Goal: Book appointment/travel/reservation

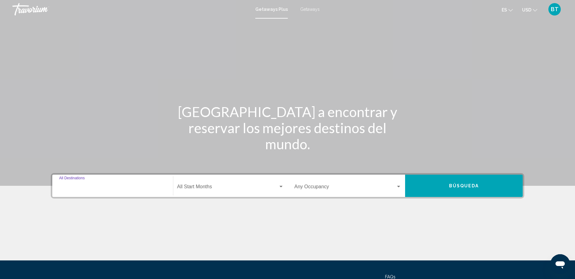
drag, startPoint x: 91, startPoint y: 187, endPoint x: 95, endPoint y: 175, distance: 12.3
click at [91, 185] on div "Destination All Destinations" at bounding box center [112, 186] width 107 height 20
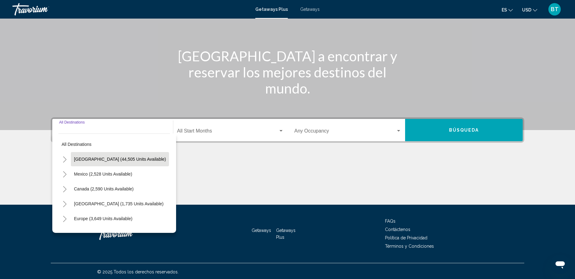
scroll to position [57, 0]
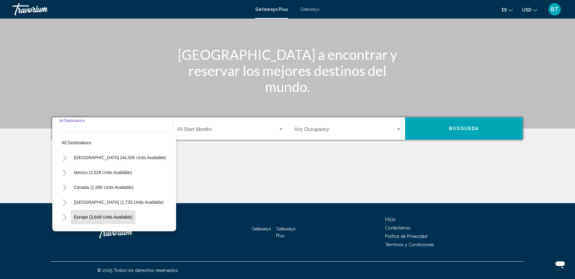
click at [118, 218] on span "Europe (3,649 units available)" at bounding box center [103, 217] width 59 height 5
type input "**********"
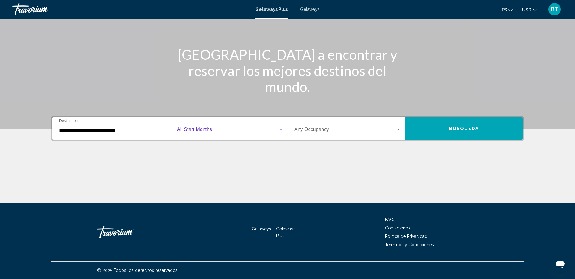
click at [282, 129] on div "Search widget" at bounding box center [281, 130] width 3 height 2
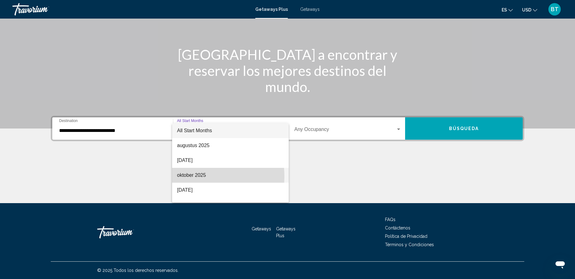
click at [186, 177] on span "oktober 2025" at bounding box center [230, 175] width 107 height 15
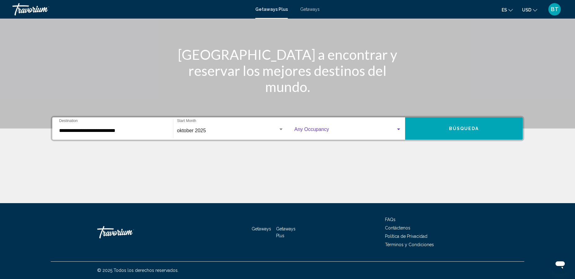
click at [397, 130] on div "Search widget" at bounding box center [399, 129] width 6 height 5
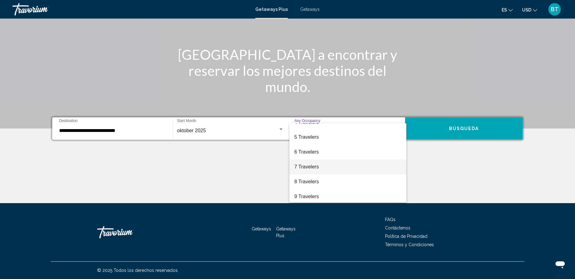
scroll to position [69, 0]
click at [311, 166] on span "8 Travelers" at bounding box center [348, 165] width 107 height 15
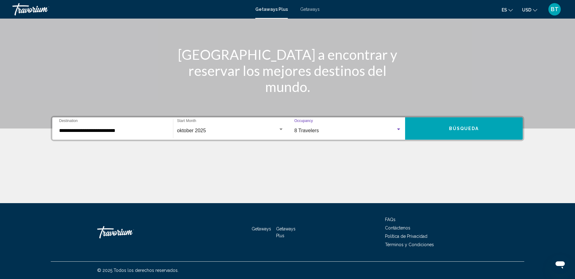
click at [463, 127] on span "Búsqueda" at bounding box center [464, 128] width 30 height 5
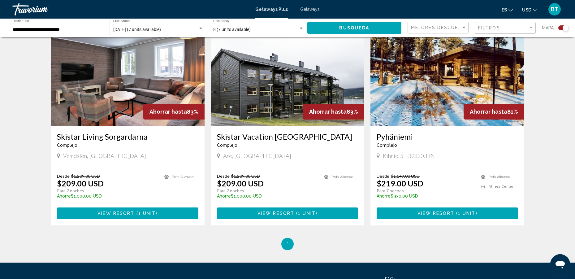
scroll to position [439, 0]
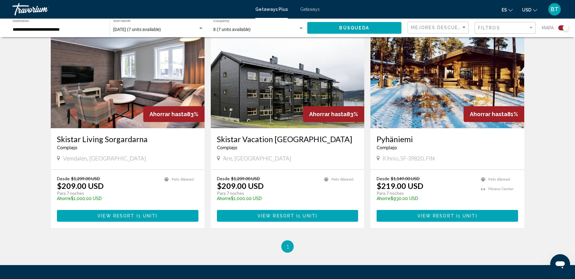
click at [165, 86] on img "Main content" at bounding box center [128, 78] width 154 height 99
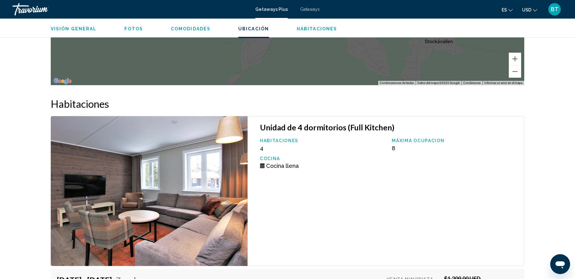
scroll to position [898, 0]
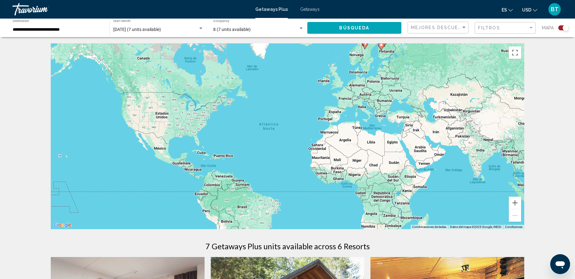
click at [300, 29] on div "Search widget" at bounding box center [302, 28] width 6 height 5
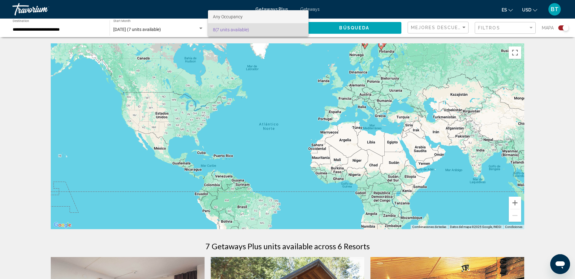
click at [243, 19] on span "Any Occupancy" at bounding box center [258, 16] width 91 height 13
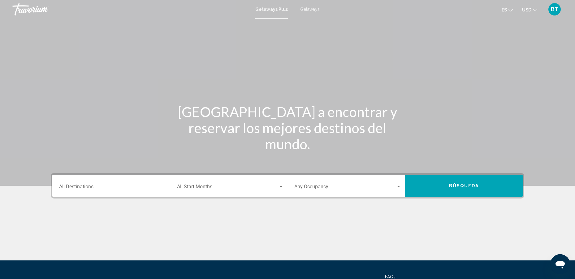
click at [402, 186] on div "Occupancy Any Occupancy" at bounding box center [348, 186] width 115 height 20
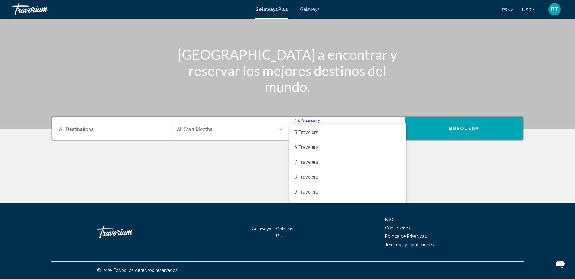
scroll to position [62, 0]
click at [312, 144] on span "6 Travelers" at bounding box center [348, 143] width 107 height 15
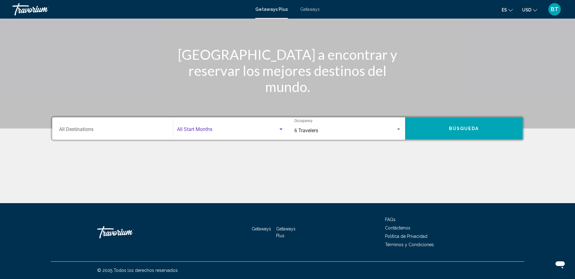
click at [282, 128] on div "Search widget" at bounding box center [281, 129] width 6 height 5
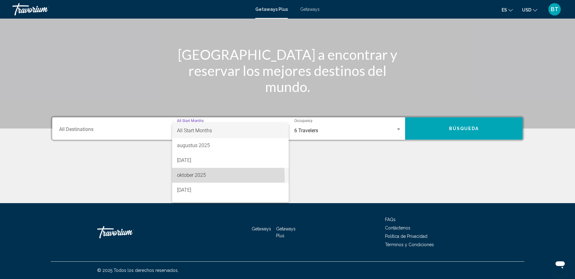
click at [191, 177] on span "oktober 2025" at bounding box center [230, 175] width 107 height 15
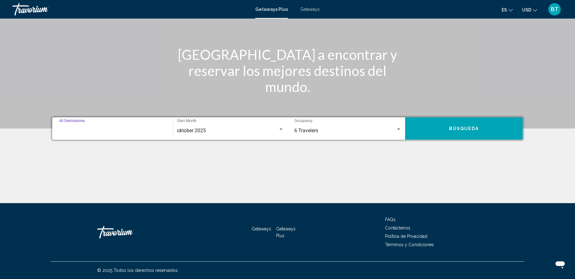
click at [85, 128] on input "Destination All Destinations" at bounding box center [112, 131] width 107 height 6
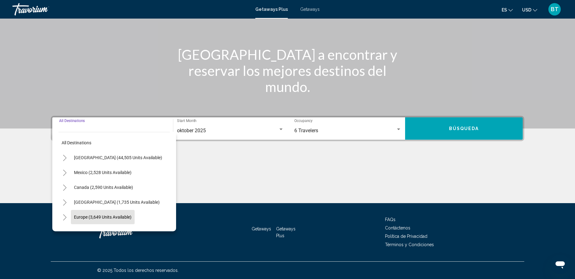
click at [104, 218] on span "Europe (3,649 units available)" at bounding box center [103, 217] width 58 height 5
type input "**********"
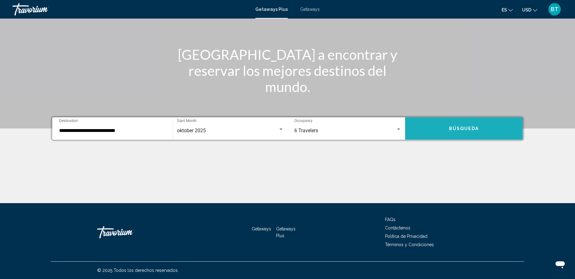
click at [471, 128] on span "Búsqueda" at bounding box center [464, 128] width 30 height 5
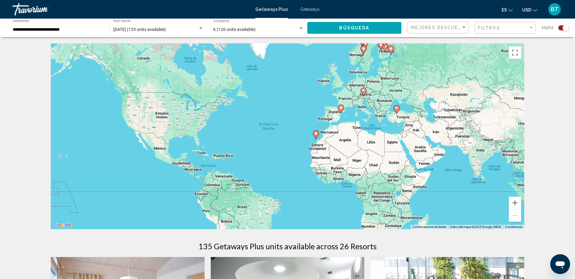
click at [341, 109] on image "Main content" at bounding box center [341, 108] width 4 height 4
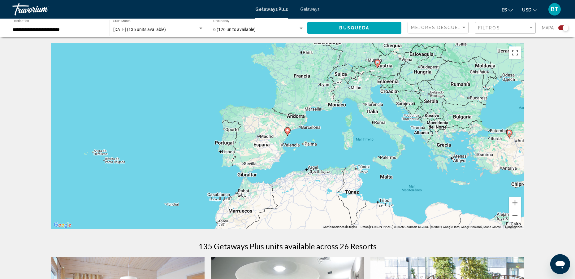
click at [289, 135] on gmp-advanced-marker "Main content" at bounding box center [288, 131] width 6 height 9
type input "**********"
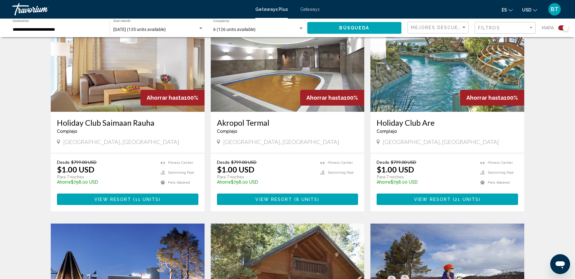
scroll to position [248, 0]
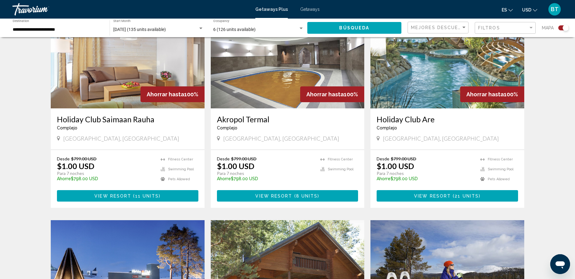
click at [271, 81] on img "Main content" at bounding box center [288, 58] width 154 height 99
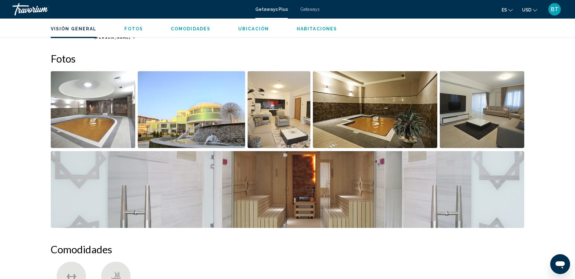
scroll to position [186, 0]
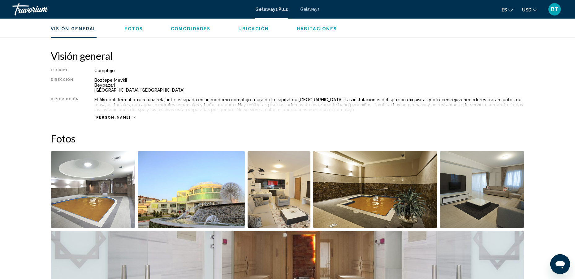
click at [172, 202] on img "Open full-screen image slider" at bounding box center [192, 189] width 108 height 77
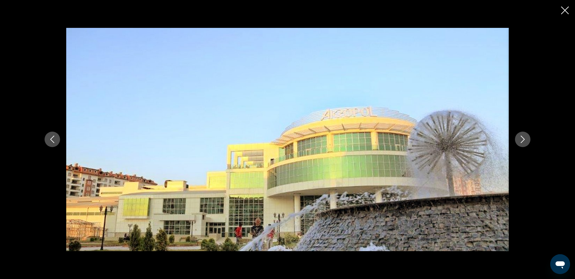
click at [526, 138] on icon "Next image" at bounding box center [522, 139] width 7 height 7
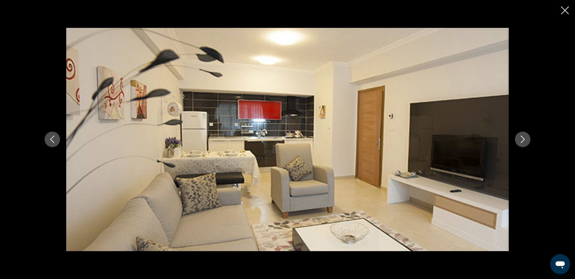
click at [526, 138] on icon "Next image" at bounding box center [522, 139] width 7 height 7
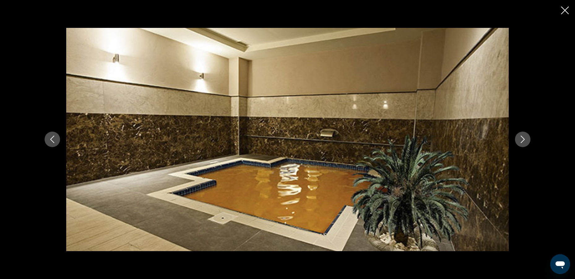
click at [526, 138] on icon "Next image" at bounding box center [522, 139] width 7 height 7
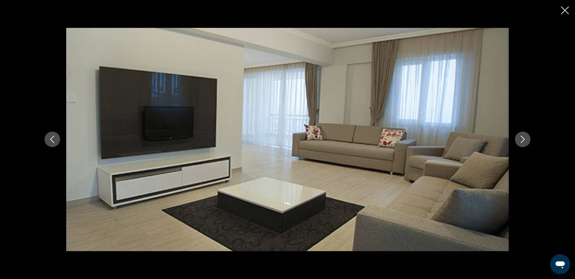
click at [526, 138] on icon "Next image" at bounding box center [522, 139] width 7 height 7
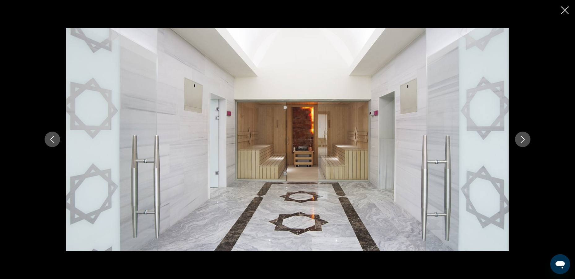
click at [525, 143] on icon "Next image" at bounding box center [522, 139] width 7 height 7
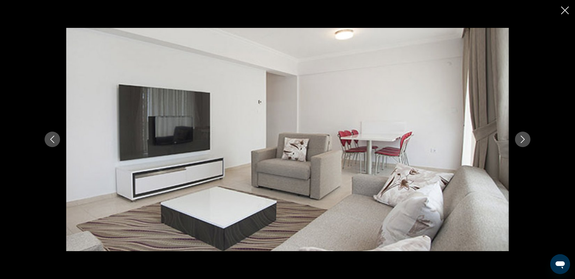
click at [525, 143] on icon "Next image" at bounding box center [522, 139] width 7 height 7
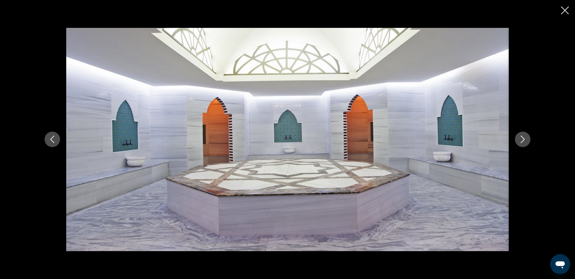
click at [525, 143] on icon "Next image" at bounding box center [522, 139] width 7 height 7
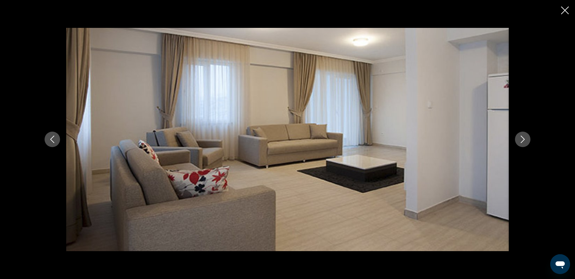
click at [525, 143] on icon "Next image" at bounding box center [522, 139] width 7 height 7
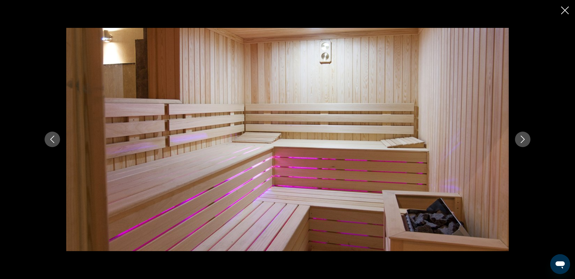
click at [525, 143] on icon "Next image" at bounding box center [522, 139] width 7 height 7
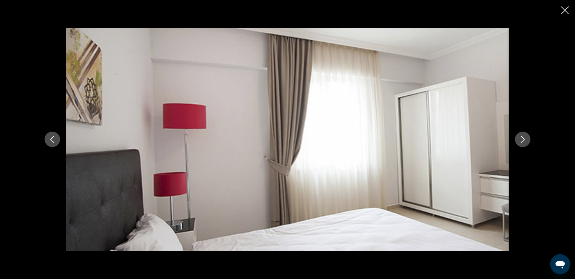
click at [525, 143] on icon "Next image" at bounding box center [522, 139] width 7 height 7
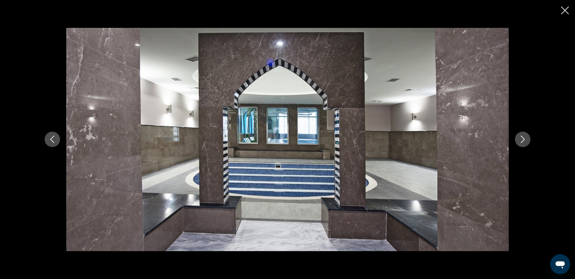
click at [525, 143] on icon "Next image" at bounding box center [522, 139] width 7 height 7
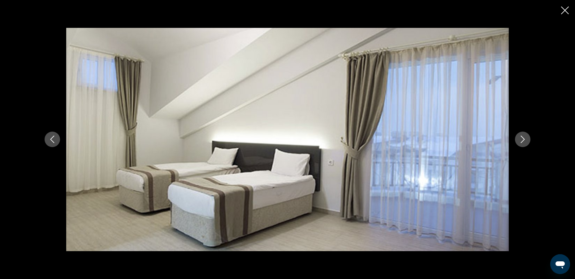
click at [525, 143] on icon "Next image" at bounding box center [522, 139] width 7 height 7
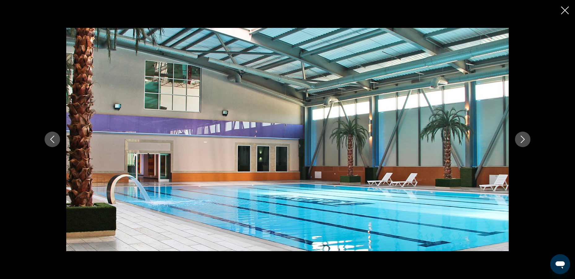
click at [525, 143] on icon "Next image" at bounding box center [522, 139] width 7 height 7
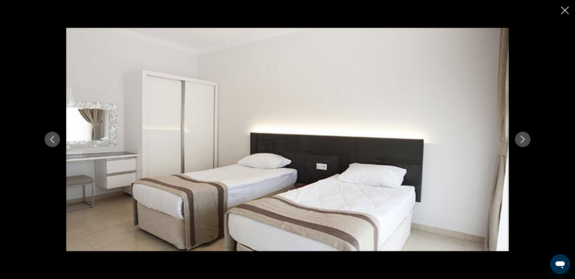
click at [525, 143] on icon "Next image" at bounding box center [522, 139] width 7 height 7
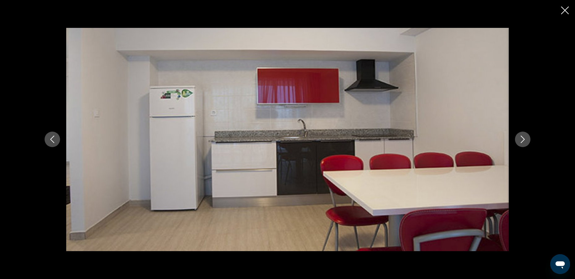
click at [525, 143] on icon "Next image" at bounding box center [522, 139] width 7 height 7
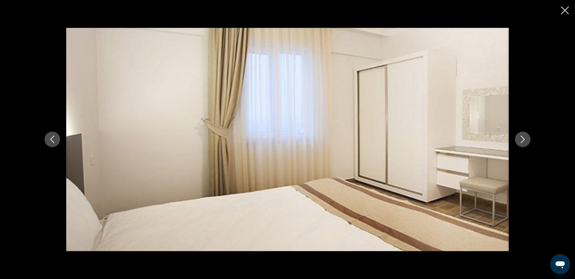
click at [525, 143] on icon "Next image" at bounding box center [522, 139] width 7 height 7
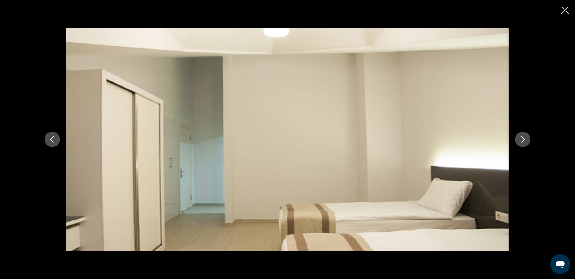
click at [525, 143] on icon "Next image" at bounding box center [522, 139] width 7 height 7
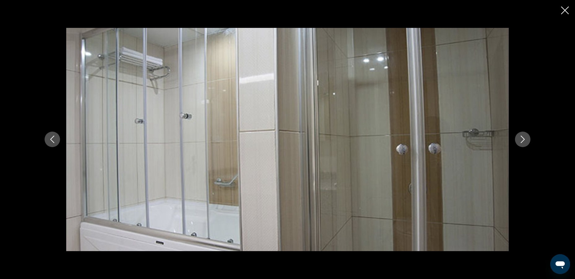
click at [525, 143] on icon "Next image" at bounding box center [522, 139] width 7 height 7
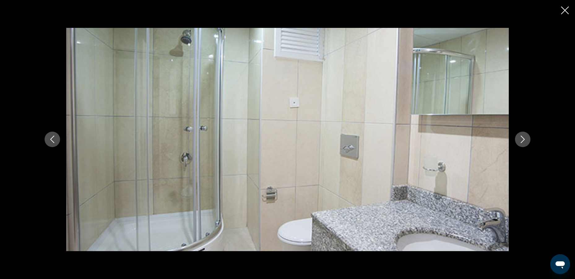
click at [525, 143] on icon "Next image" at bounding box center [522, 139] width 7 height 7
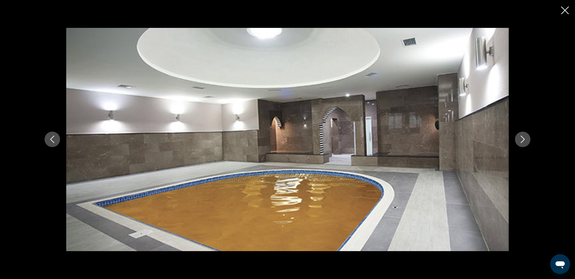
click at [566, 11] on icon "Close slideshow" at bounding box center [565, 11] width 8 height 8
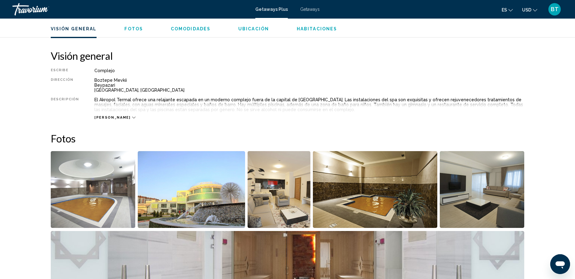
click at [132, 118] on icon "Main content" at bounding box center [133, 118] width 3 height 2
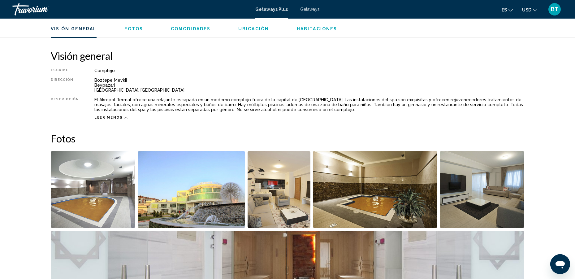
click at [134, 31] on span "Fotos" at bounding box center [133, 28] width 19 height 5
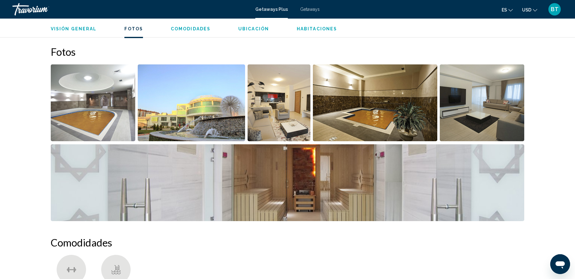
scroll to position [281, 0]
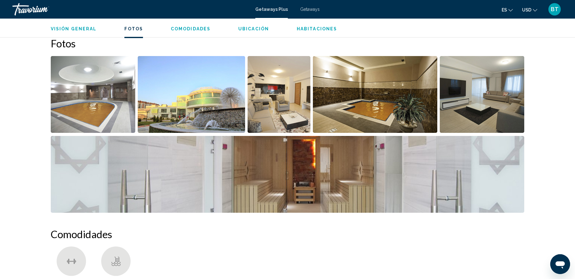
click at [197, 27] on span "Comodidades" at bounding box center [191, 28] width 40 height 5
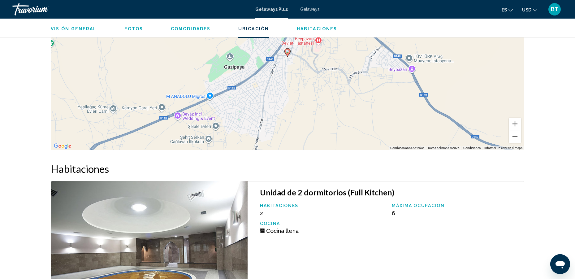
scroll to position [720, 0]
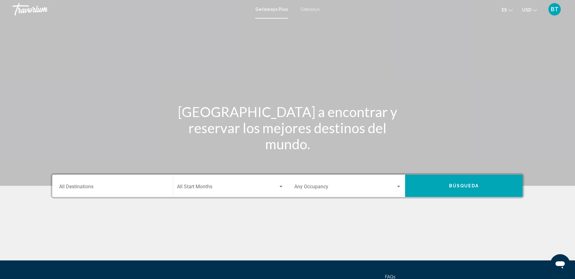
click at [100, 186] on input "Destination All Destinations" at bounding box center [112, 188] width 107 height 6
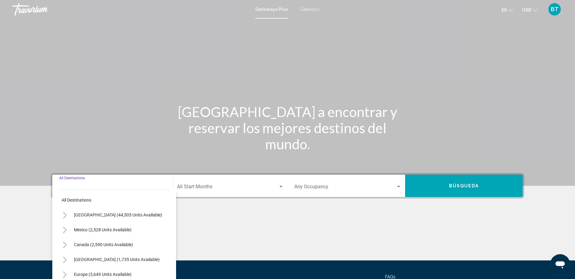
scroll to position [57, 0]
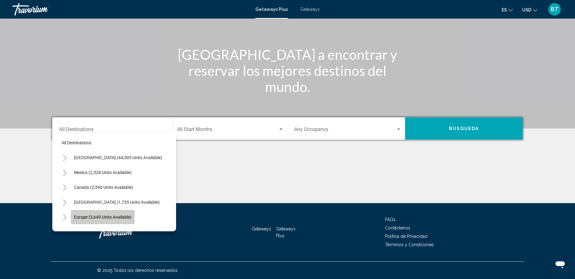
click at [97, 217] on span "Europe (3,649 units available)" at bounding box center [103, 217] width 58 height 5
type input "**********"
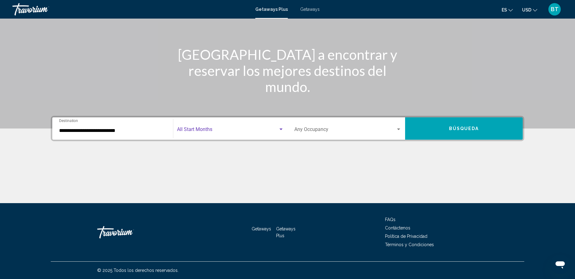
click at [282, 129] on div "Search widget" at bounding box center [281, 129] width 6 height 5
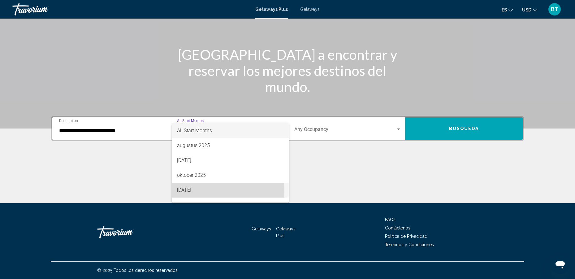
click at [191, 191] on span "november 2025" at bounding box center [230, 190] width 107 height 15
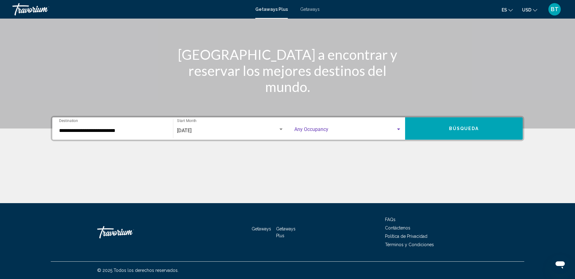
click at [397, 129] on div "Search widget" at bounding box center [398, 130] width 3 height 2
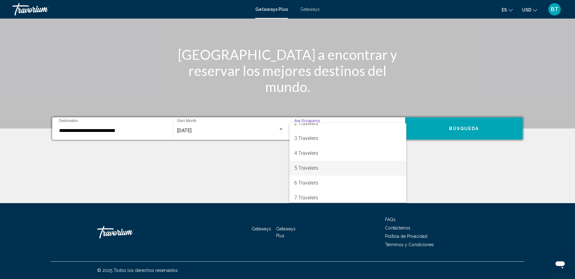
scroll to position [62, 0]
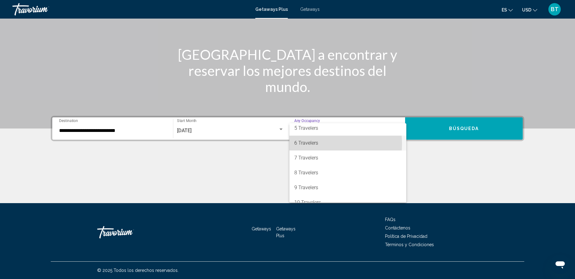
click at [301, 144] on span "6 Travelers" at bounding box center [348, 143] width 107 height 15
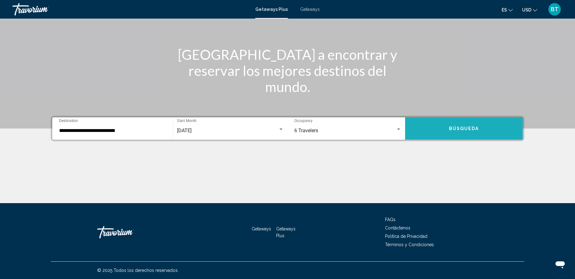
click at [474, 125] on button "Búsqueda" at bounding box center [464, 128] width 118 height 22
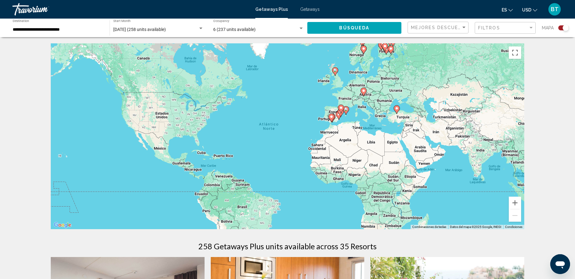
click at [341, 114] on icon "Main content" at bounding box center [341, 113] width 6 height 8
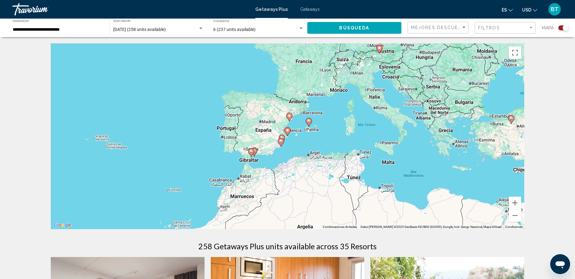
click at [312, 143] on div "Para activar la función de arrastrar con el teclado, presiona Alt + Intro. Una …" at bounding box center [288, 136] width 474 height 186
click at [286, 135] on gmp-advanced-marker "Main content" at bounding box center [288, 131] width 6 height 9
type input "**********"
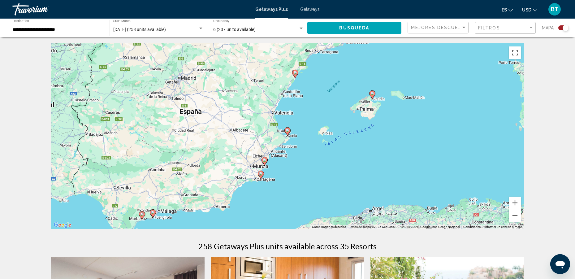
click at [310, 112] on div "Para navegar, presiona las teclas de flecha. Para activar la función de arrastr…" at bounding box center [288, 136] width 474 height 186
click at [513, 203] on button "Acercar" at bounding box center [515, 203] width 12 height 12
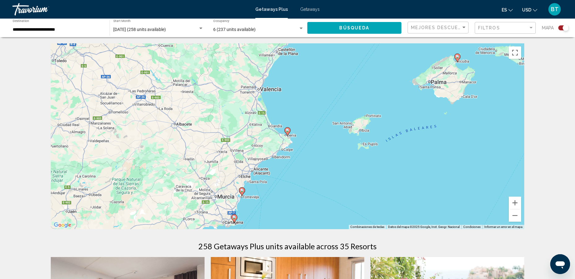
click at [457, 59] on icon "Main content" at bounding box center [458, 58] width 6 height 8
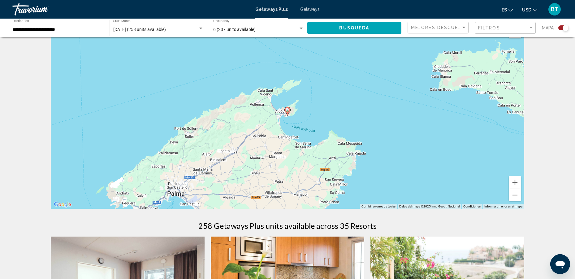
scroll to position [31, 0]
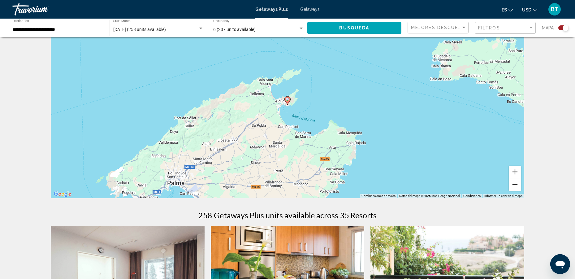
click at [513, 184] on button "Alejar" at bounding box center [515, 184] width 12 height 12
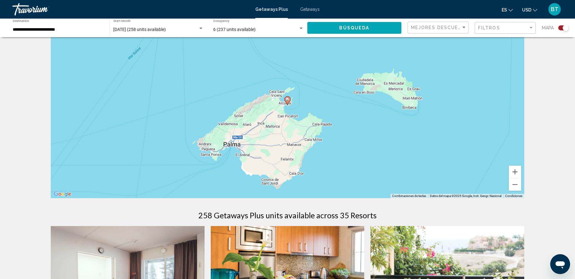
click at [288, 100] on image "Main content" at bounding box center [288, 100] width 4 height 4
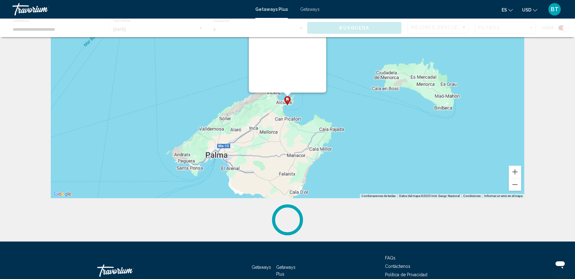
scroll to position [0, 0]
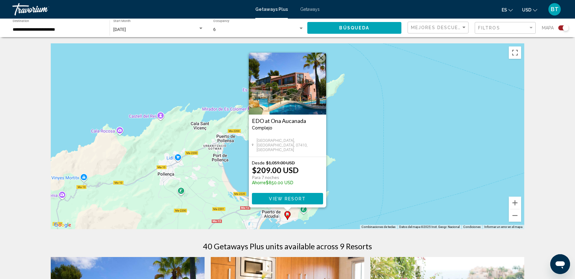
click at [299, 86] on img "Main content" at bounding box center [287, 84] width 77 height 62
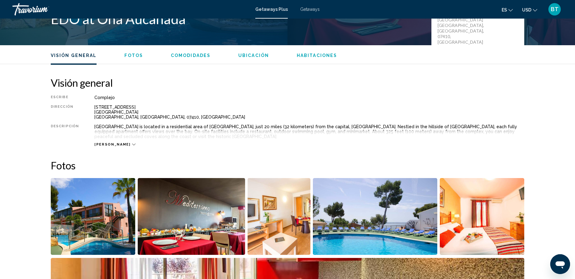
scroll to position [217, 0]
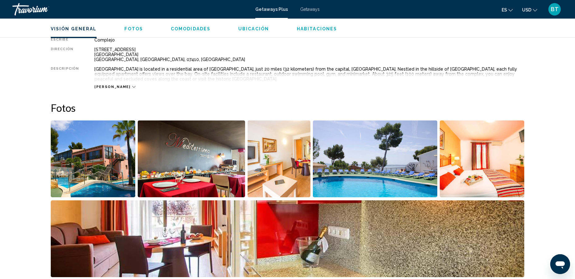
click at [197, 163] on img "Open full-screen image slider" at bounding box center [192, 158] width 108 height 77
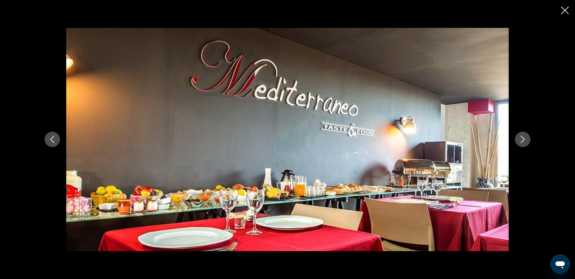
click at [522, 137] on icon "Next image" at bounding box center [523, 139] width 4 height 7
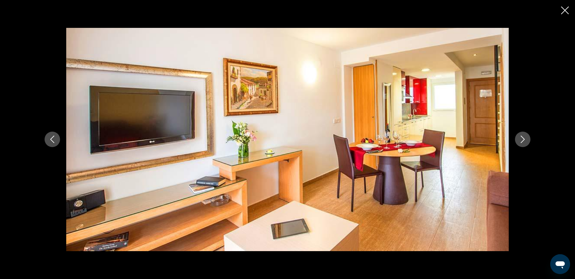
click at [522, 137] on icon "Next image" at bounding box center [523, 139] width 4 height 7
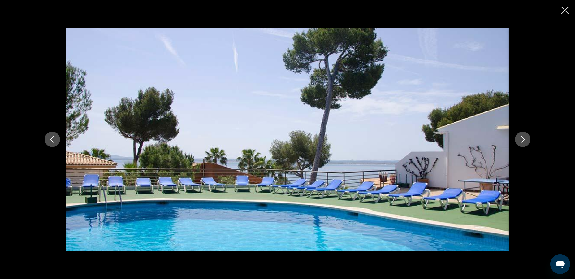
click at [522, 137] on icon "Next image" at bounding box center [523, 139] width 4 height 7
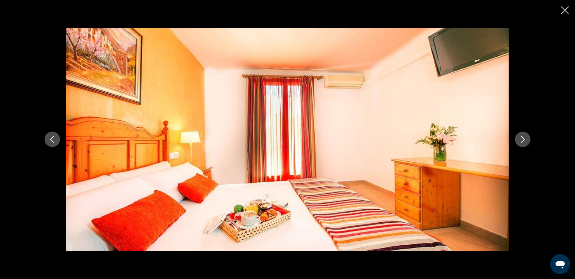
click at [522, 137] on icon "Next image" at bounding box center [523, 139] width 4 height 7
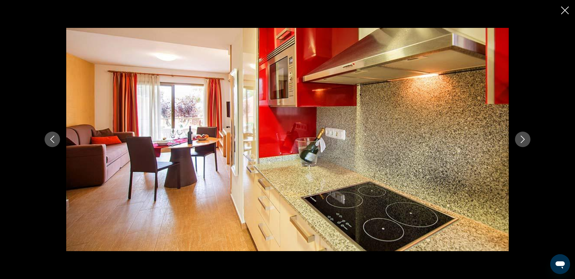
click at [522, 137] on icon "Next image" at bounding box center [523, 139] width 4 height 7
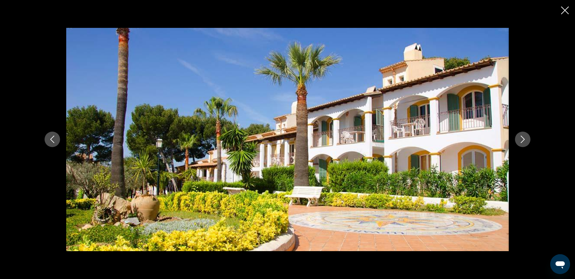
click at [522, 137] on icon "Next image" at bounding box center [523, 139] width 4 height 7
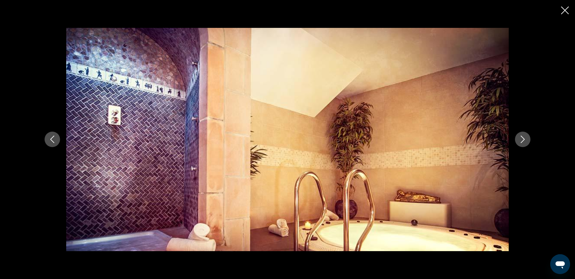
click at [522, 137] on icon "Next image" at bounding box center [523, 139] width 4 height 7
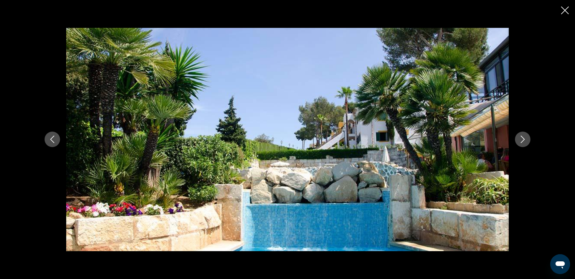
click at [522, 137] on icon "Next image" at bounding box center [523, 139] width 4 height 7
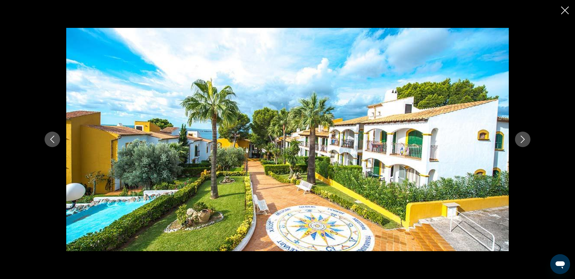
click at [522, 137] on icon "Next image" at bounding box center [523, 139] width 4 height 7
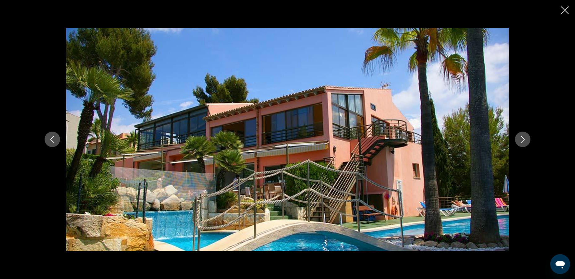
click at [522, 137] on icon "Next image" at bounding box center [523, 139] width 4 height 7
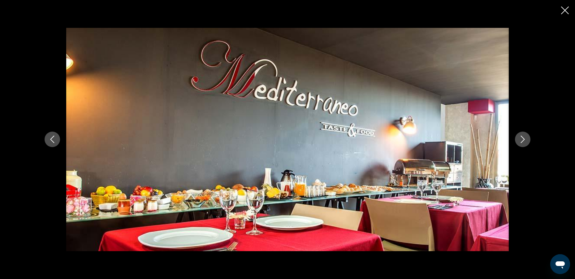
click at [566, 10] on icon "Close slideshow" at bounding box center [565, 11] width 8 height 8
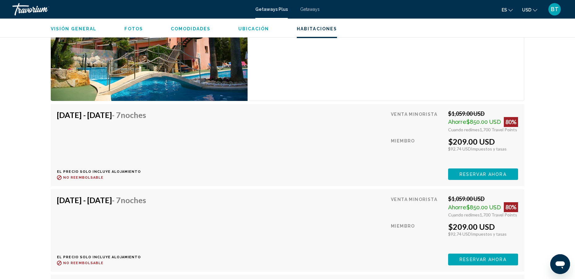
scroll to position [1146, 0]
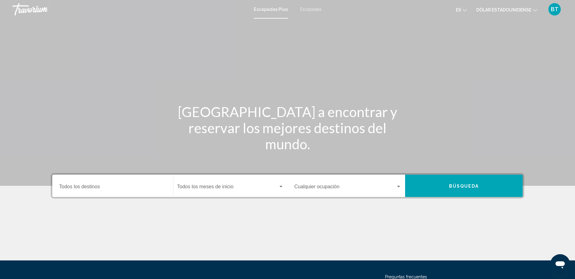
click at [143, 184] on div "Destino Todos los destinos" at bounding box center [112, 186] width 107 height 20
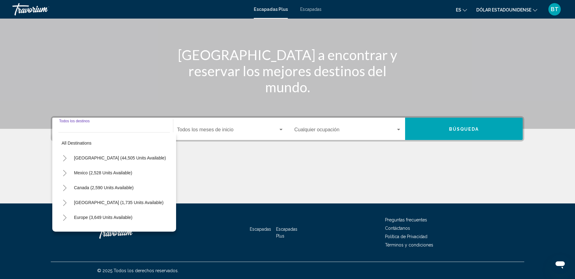
scroll to position [57, 0]
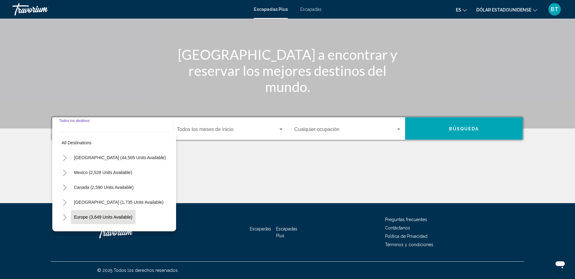
click at [106, 217] on span "Europe (3,649 units available)" at bounding box center [103, 217] width 59 height 5
type input "**********"
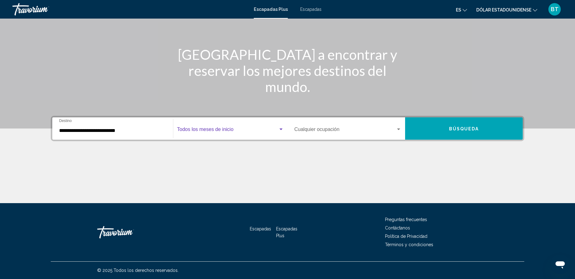
click at [278, 131] on div "Widget de búsqueda" at bounding box center [281, 129] width 6 height 5
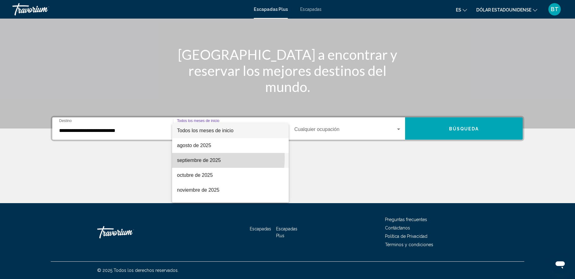
click at [194, 158] on font "septiembre de 2025" at bounding box center [199, 160] width 44 height 5
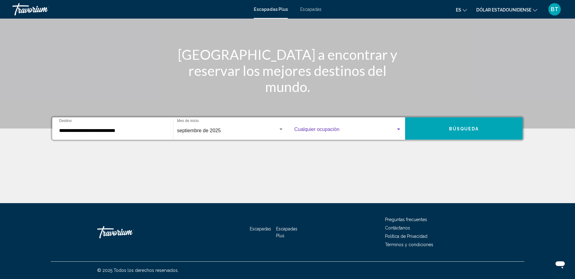
click at [396, 133] on div "Widget de búsqueda" at bounding box center [348, 131] width 107 height 6
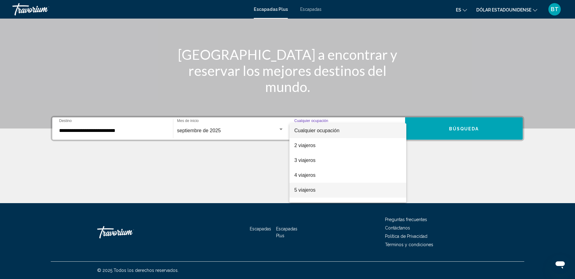
scroll to position [62, 0]
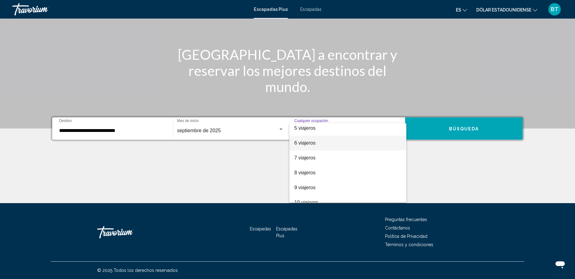
click at [305, 144] on font "6 viajeros" at bounding box center [305, 142] width 21 height 5
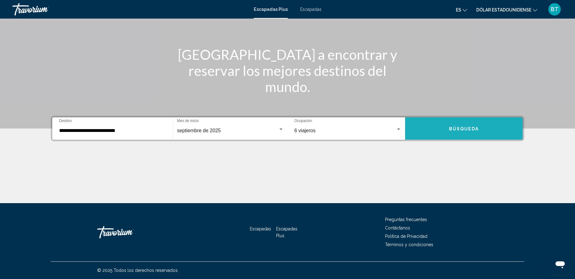
click at [456, 129] on font "Búsqueda" at bounding box center [464, 128] width 30 height 5
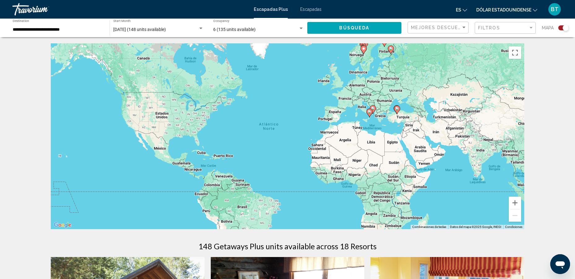
click at [355, 113] on div "Para activar la función de arrastrar con el teclado, presiona Alt + Intro. Una …" at bounding box center [288, 136] width 474 height 186
click at [513, 202] on button "Acercar" at bounding box center [515, 203] width 12 height 12
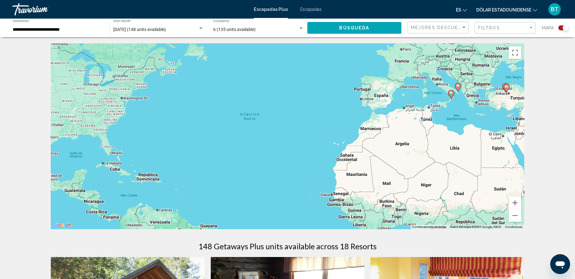
click at [454, 102] on div "Para activar la función de arrastrar con el teclado, presiona Alt + Intro. Una …" at bounding box center [288, 136] width 474 height 186
click at [451, 95] on image "Contenido principal" at bounding box center [452, 93] width 4 height 4
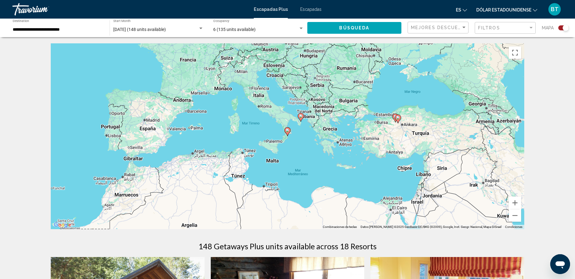
click at [289, 131] on image "Contenido principal" at bounding box center [288, 131] width 4 height 4
type input "**********"
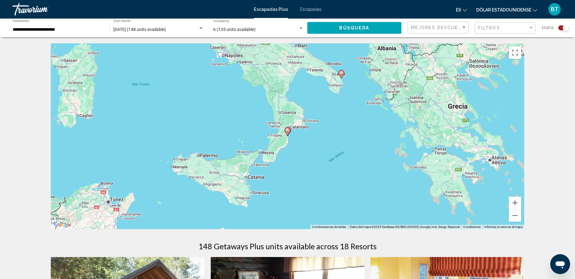
click at [286, 132] on image "Contenido principal" at bounding box center [288, 131] width 4 height 4
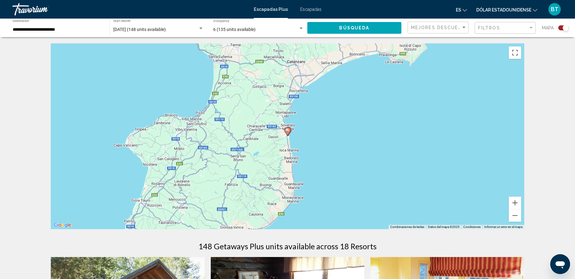
click at [290, 133] on icon "Contenido principal" at bounding box center [288, 131] width 6 height 9
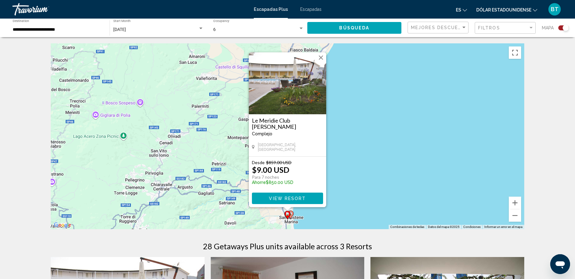
click at [295, 83] on img "Contenido principal" at bounding box center [287, 83] width 77 height 62
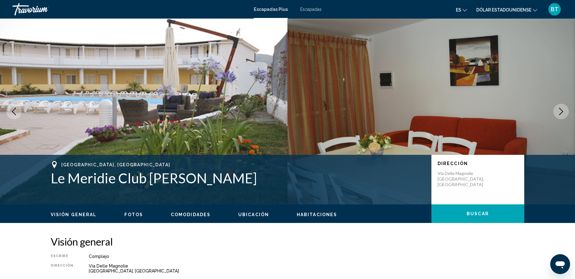
click at [132, 213] on span "Fotos" at bounding box center [133, 214] width 19 height 5
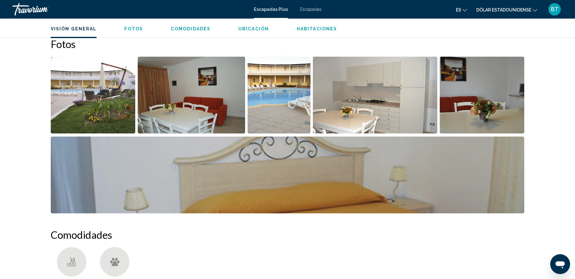
scroll to position [253, 0]
click at [176, 117] on img "Open full-screen image slider" at bounding box center [192, 94] width 108 height 77
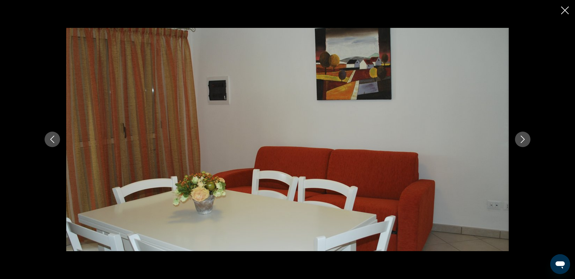
click at [522, 146] on button "Next image" at bounding box center [522, 139] width 15 height 15
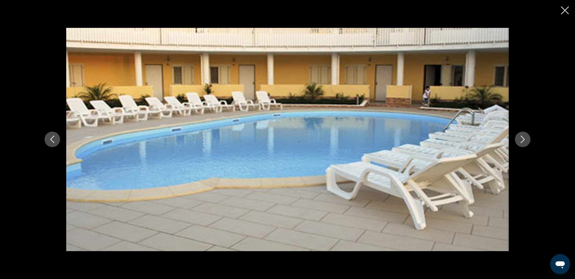
click at [522, 146] on button "Next image" at bounding box center [522, 139] width 15 height 15
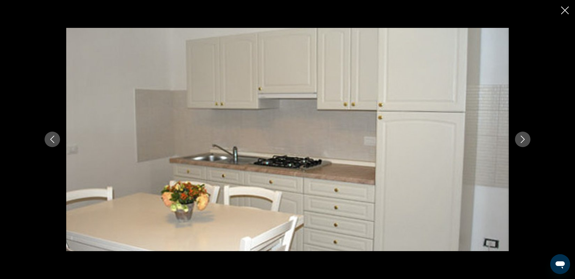
click at [522, 146] on button "Next image" at bounding box center [522, 139] width 15 height 15
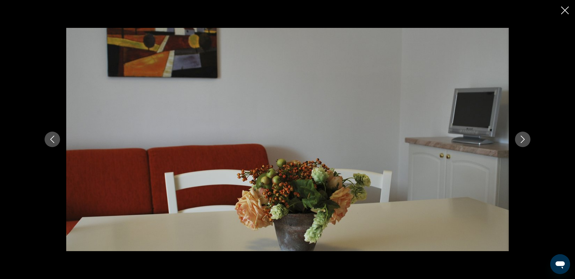
click at [522, 146] on button "Next image" at bounding box center [522, 139] width 15 height 15
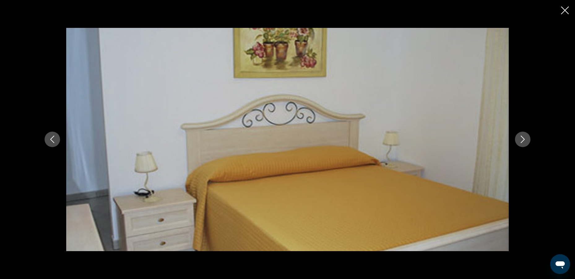
click at [522, 146] on button "Next image" at bounding box center [522, 139] width 15 height 15
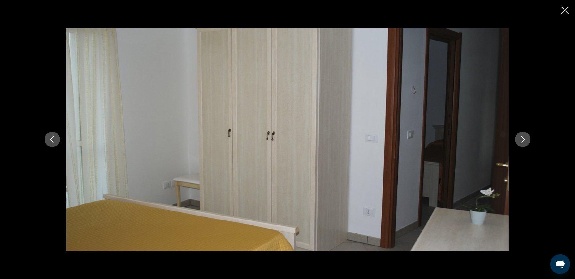
click at [522, 146] on button "Next image" at bounding box center [522, 139] width 15 height 15
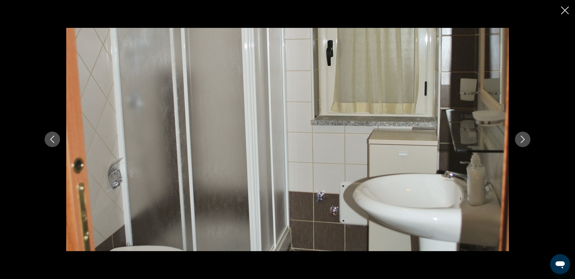
click at [522, 146] on button "Next image" at bounding box center [522, 139] width 15 height 15
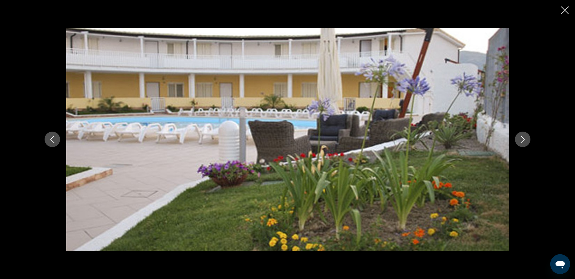
click at [522, 146] on button "Next image" at bounding box center [522, 139] width 15 height 15
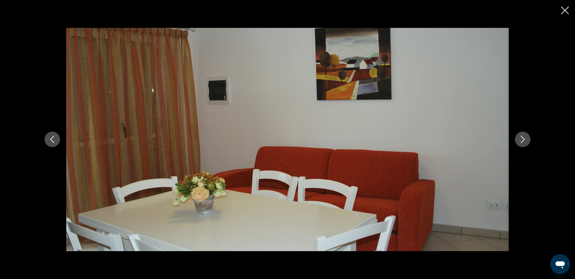
click at [522, 146] on button "Next image" at bounding box center [522, 139] width 15 height 15
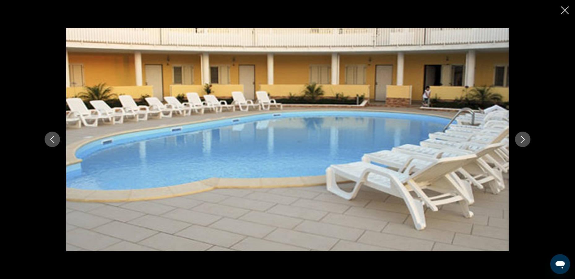
click at [522, 146] on button "Next image" at bounding box center [522, 139] width 15 height 15
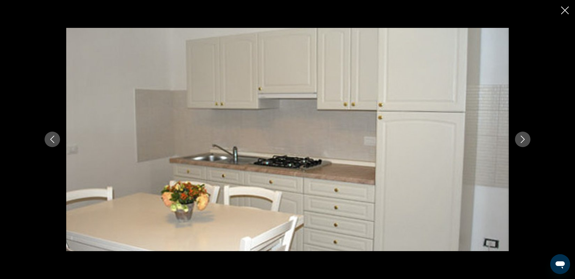
click at [522, 146] on button "Next image" at bounding box center [522, 139] width 15 height 15
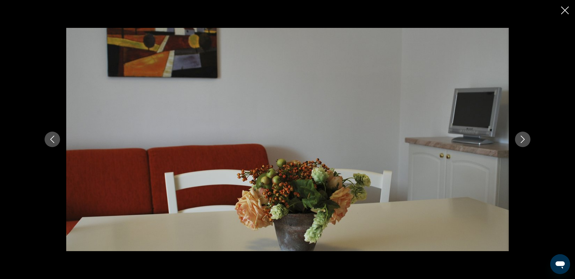
click at [522, 146] on button "Next image" at bounding box center [522, 139] width 15 height 15
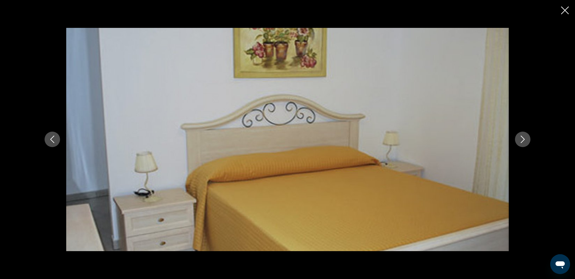
click at [522, 146] on button "Next image" at bounding box center [522, 139] width 15 height 15
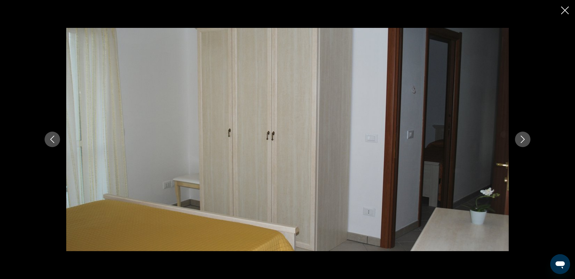
click at [522, 146] on button "Next image" at bounding box center [522, 139] width 15 height 15
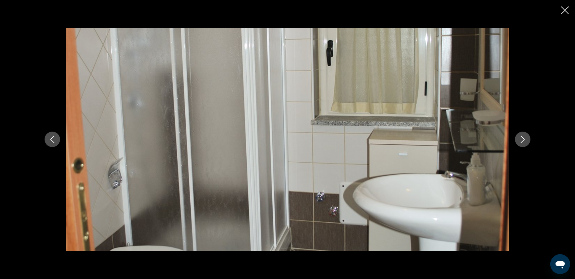
click at [567, 13] on icon "Close slideshow" at bounding box center [565, 11] width 8 height 8
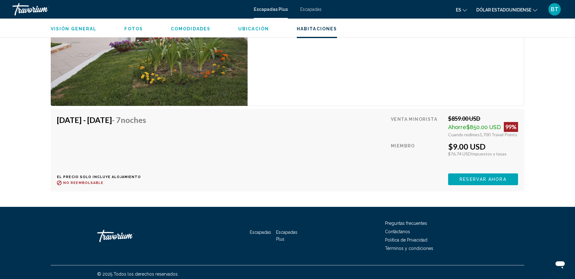
scroll to position [1009, 0]
